Goal: Transaction & Acquisition: Purchase product/service

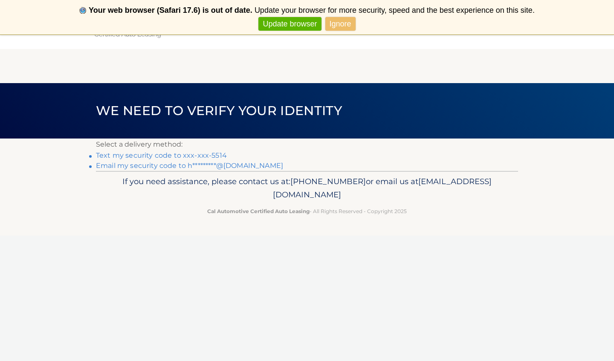
click at [342, 23] on link "Ignore" at bounding box center [340, 24] width 30 height 14
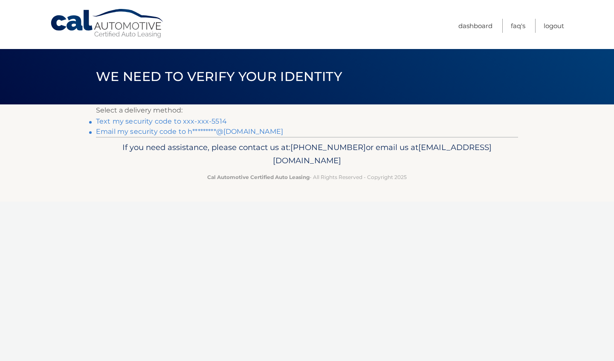
click at [214, 120] on link "Text my security code to xxx-xxx-5514" at bounding box center [161, 121] width 131 height 8
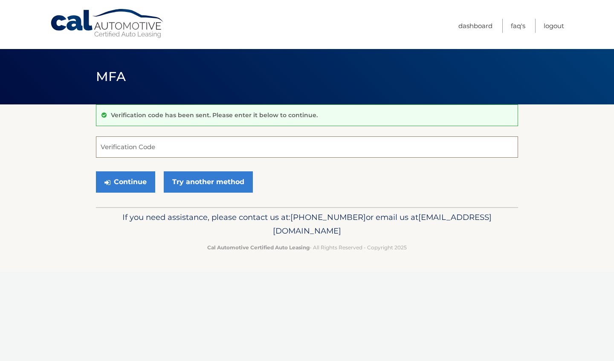
click at [151, 147] on input "Verification Code" at bounding box center [307, 146] width 422 height 21
type input "696573"
click at [135, 185] on button "Continue" at bounding box center [125, 181] width 59 height 21
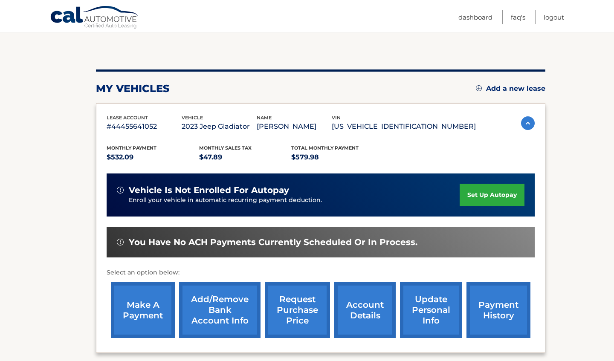
scroll to position [75, 0]
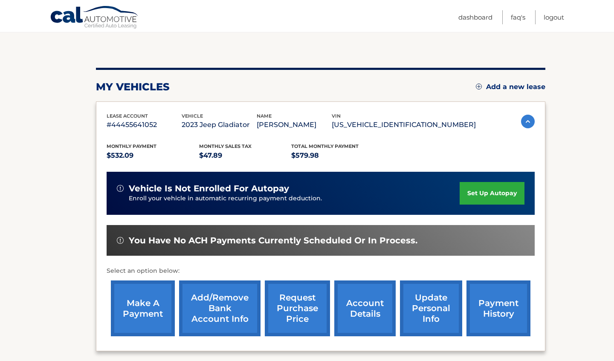
click at [143, 308] on link "make a payment" at bounding box center [143, 308] width 64 height 56
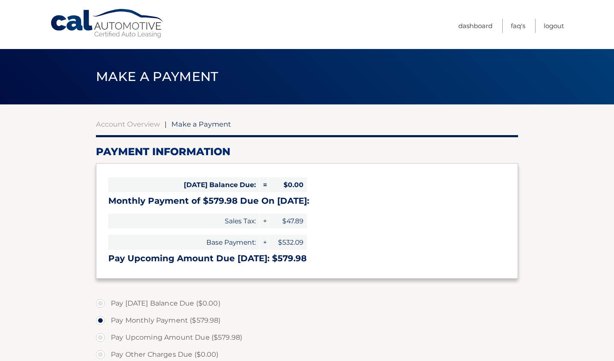
select select "YzVmNjk4MWMtMTAxMC00YWVmLTllZTYtYzljYjQ2M2U1ZjJj"
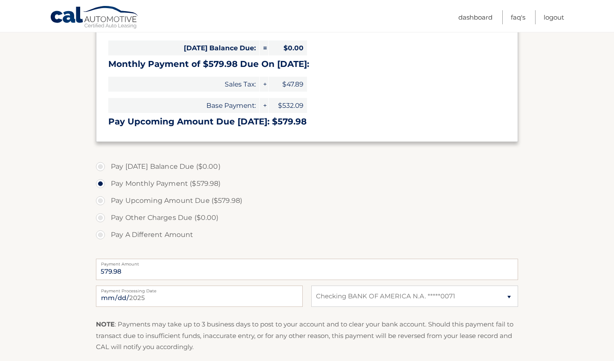
scroll to position [143, 0]
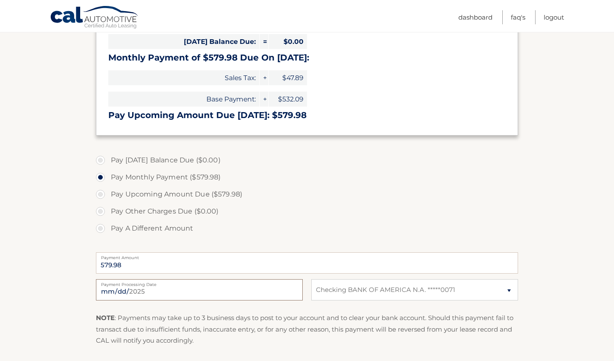
click at [120, 294] on input "2025-09-14" at bounding box center [199, 289] width 207 height 21
type input "2025-09-16"
click at [255, 312] on p "NOTE : Payments may take up to 3 business days to post to your account and to c…" at bounding box center [307, 329] width 422 height 34
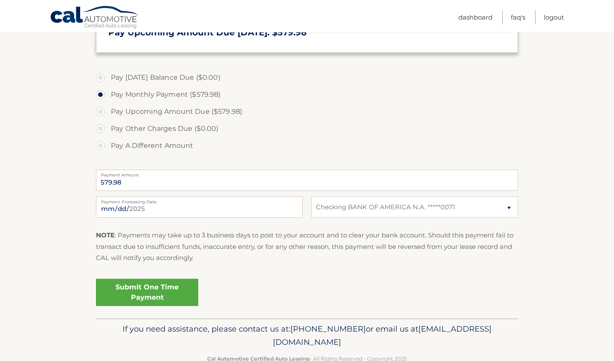
scroll to position [226, 0]
click at [178, 289] on link "Submit One Time Payment" at bounding box center [147, 291] width 102 height 27
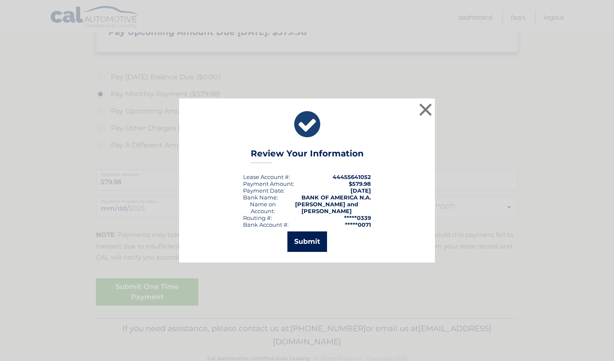
click at [295, 243] on button "Submit" at bounding box center [307, 241] width 40 height 20
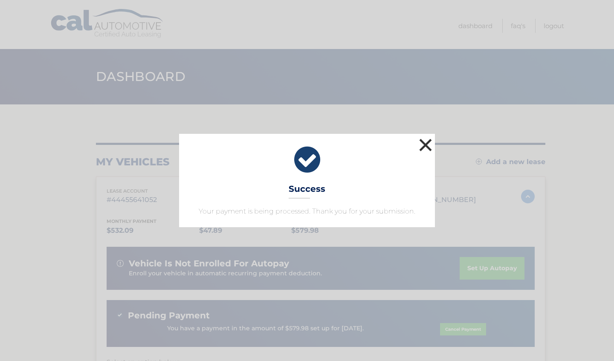
click at [427, 143] on button "×" at bounding box center [425, 144] width 17 height 17
